Goal: Task Accomplishment & Management: Manage account settings

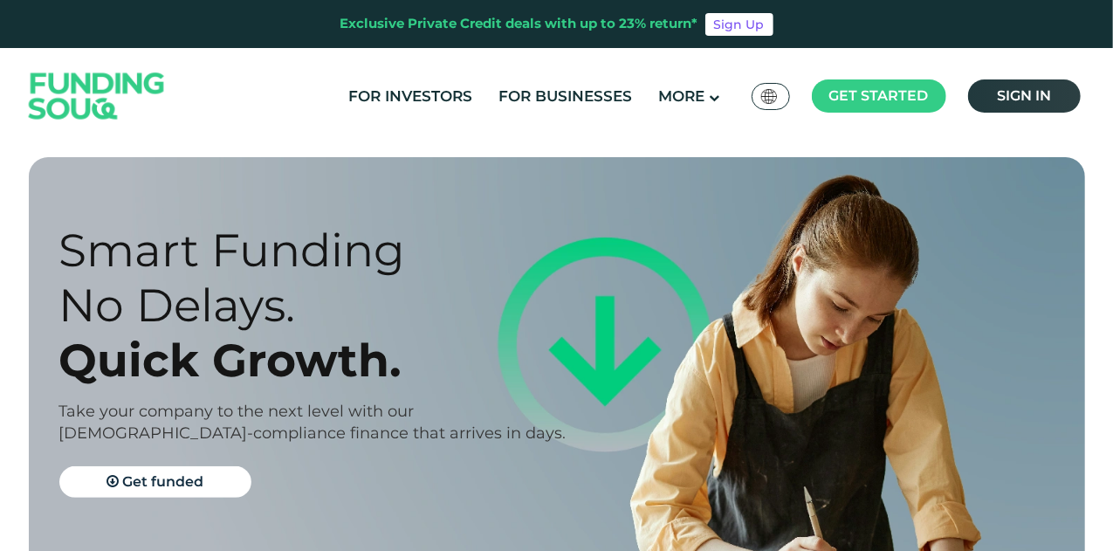
click at [1038, 94] on span "Sign in" at bounding box center [1024, 95] width 54 height 17
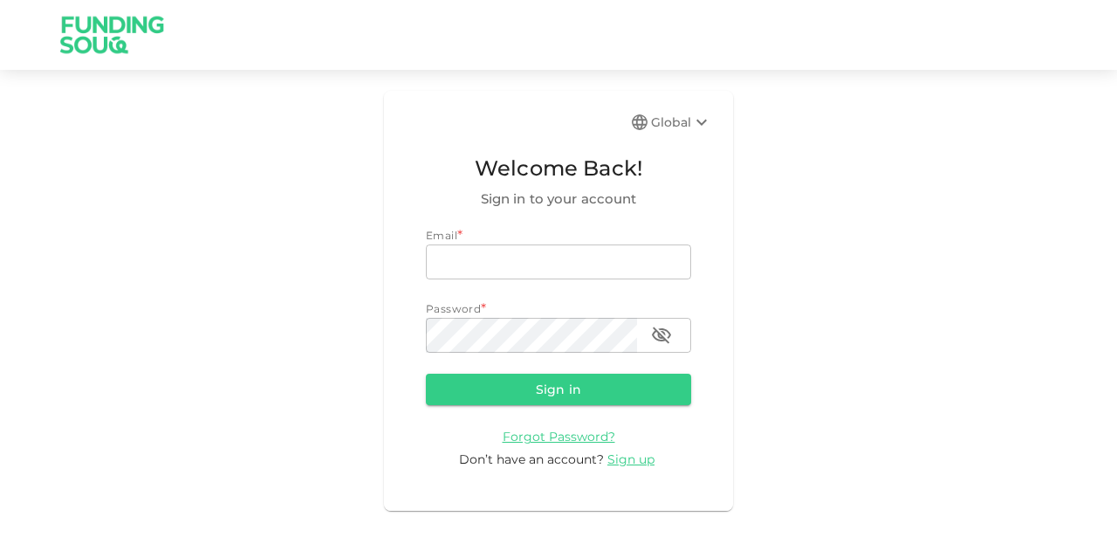
type input "mohanad.y.yasin@hotmail.com"
click at [517, 361] on form "Email email mohanad.y.yasin@hotmail.com email Password password password Sign i…" at bounding box center [558, 348] width 265 height 242
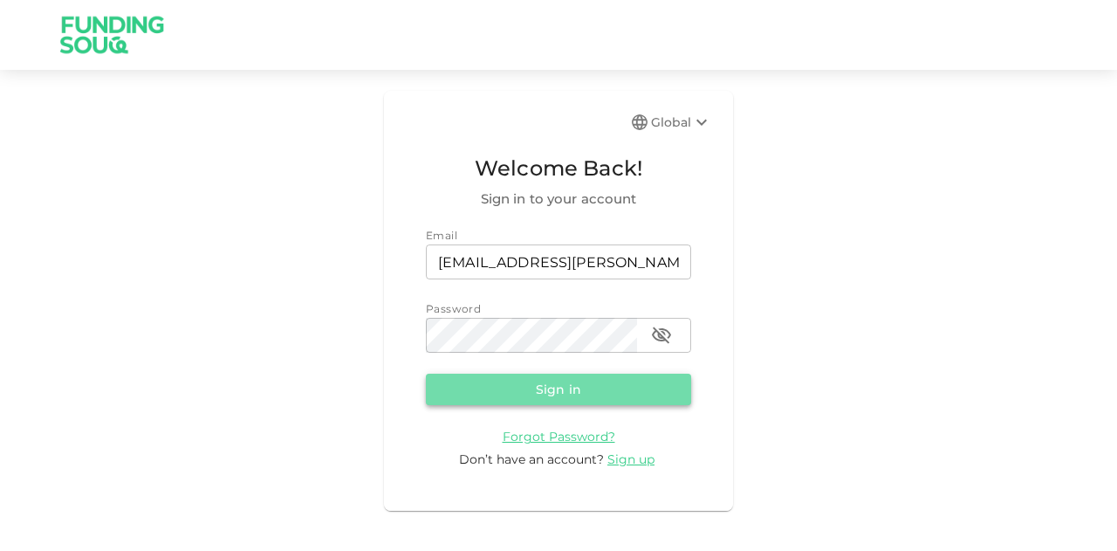
click at [519, 391] on button "Sign in" at bounding box center [558, 389] width 265 height 31
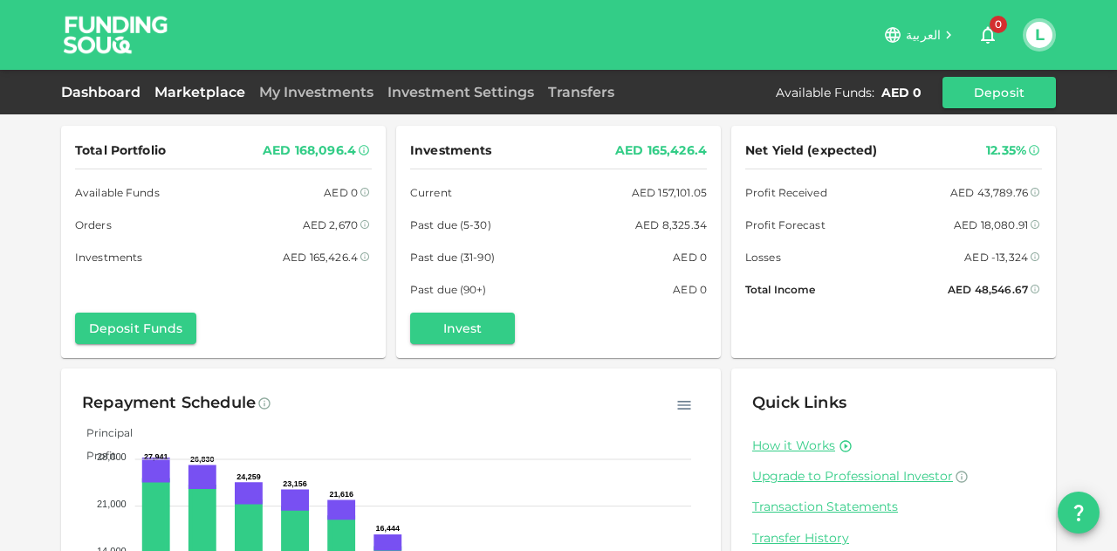
click at [182, 95] on link "Marketplace" at bounding box center [200, 92] width 105 height 17
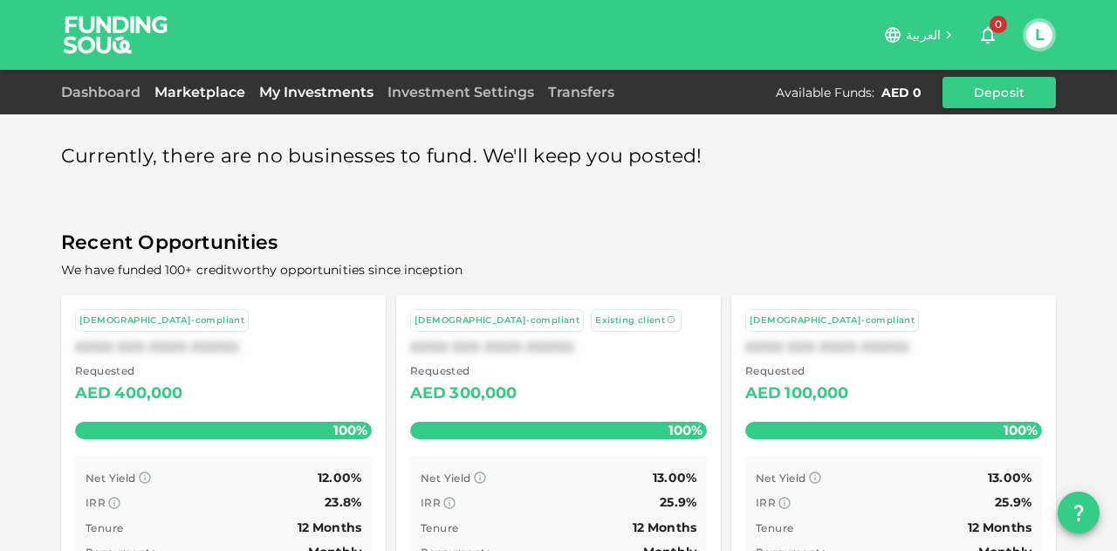
click at [327, 91] on link "My Investments" at bounding box center [316, 92] width 128 height 17
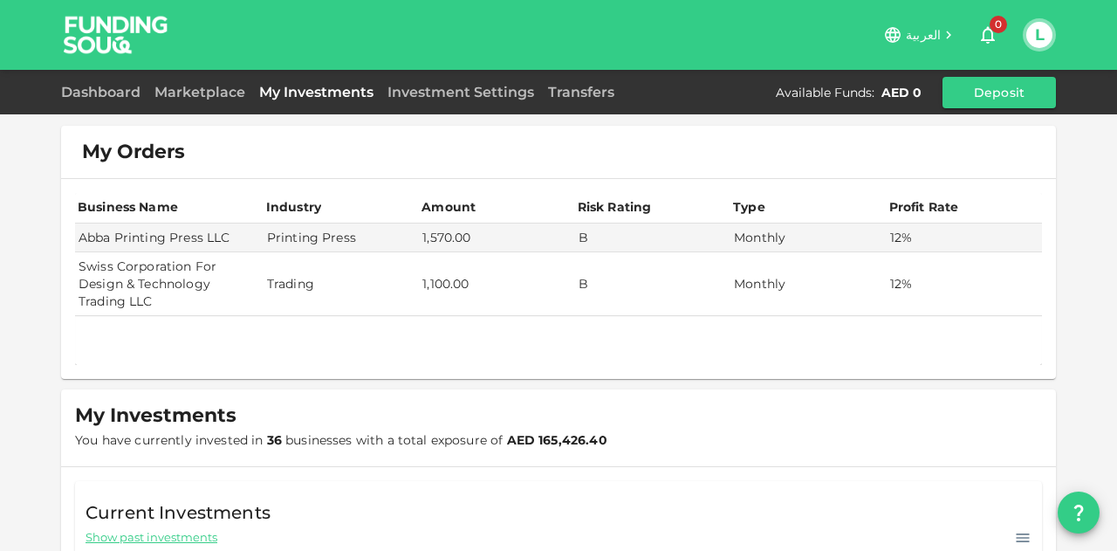
click at [141, 58] on img at bounding box center [116, 34] width 131 height 69
